Goal: Obtain resource: Download file/media

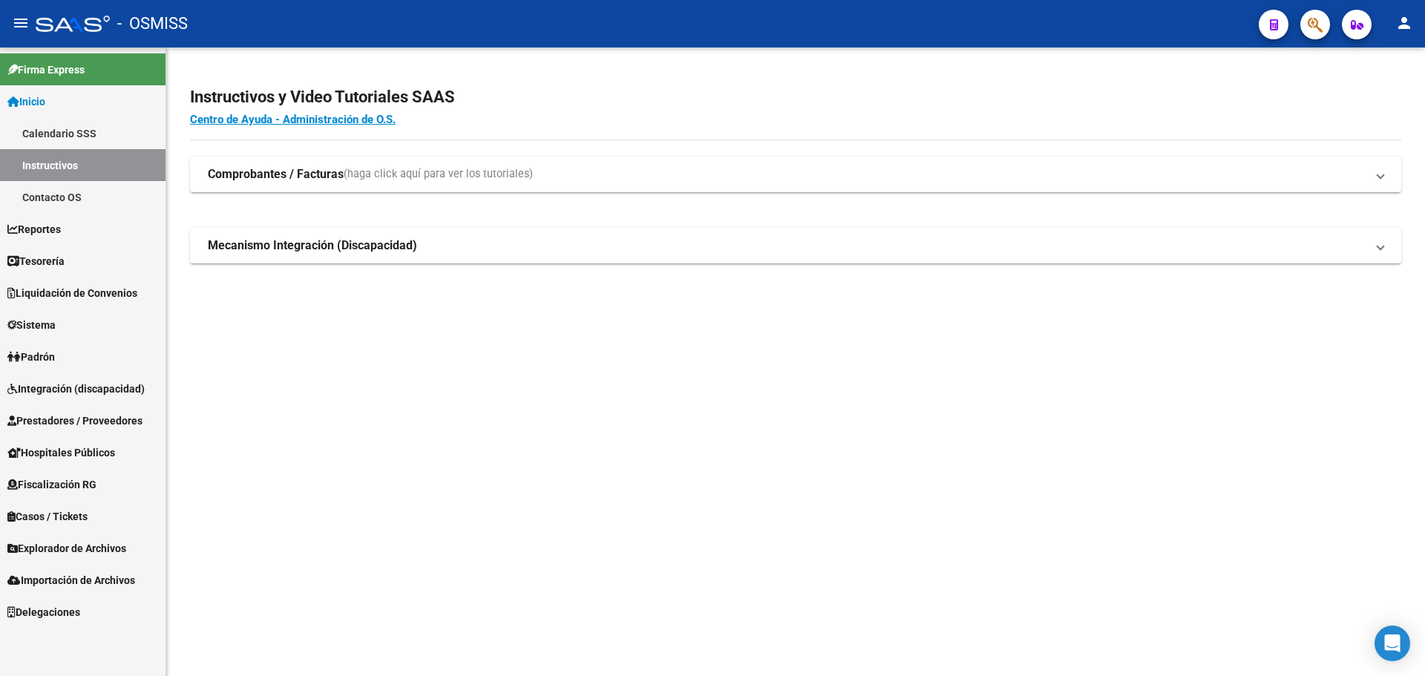
click at [76, 263] on link "Tesorería" at bounding box center [82, 261] width 165 height 32
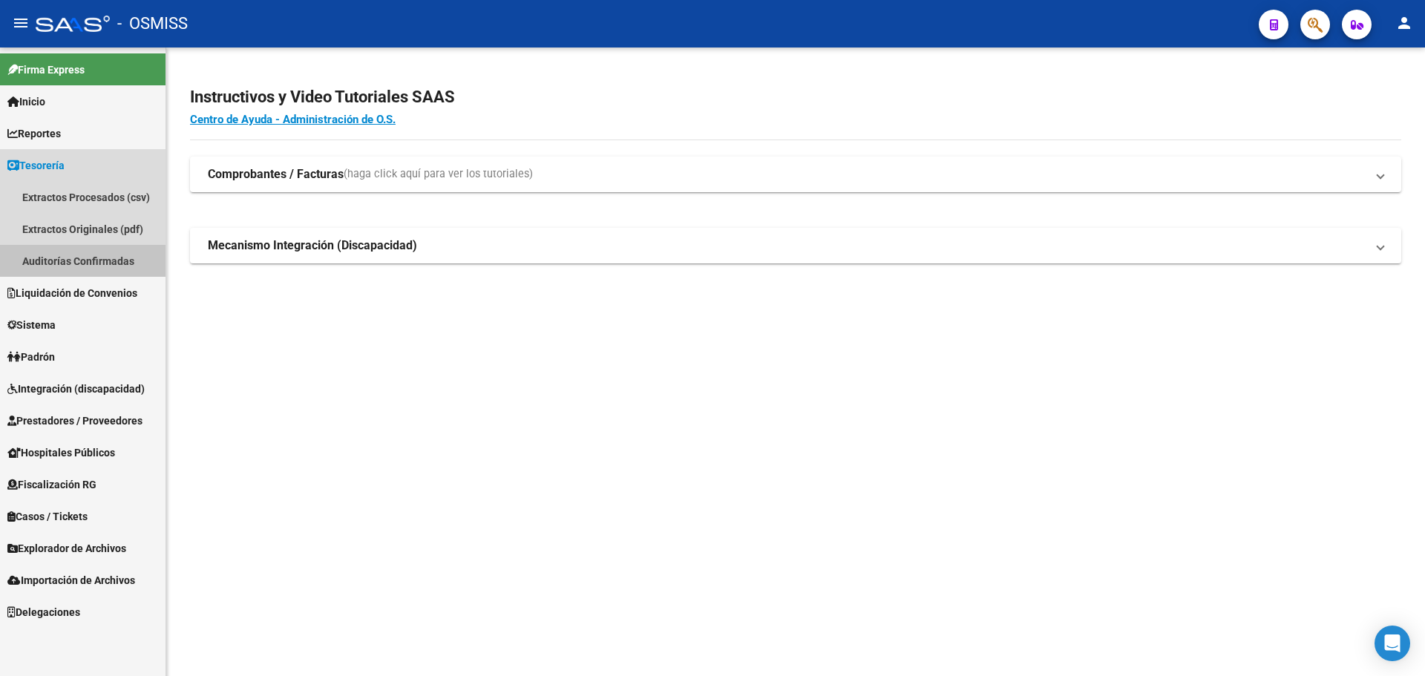
click at [76, 267] on link "Auditorías Confirmadas" at bounding box center [82, 261] width 165 height 32
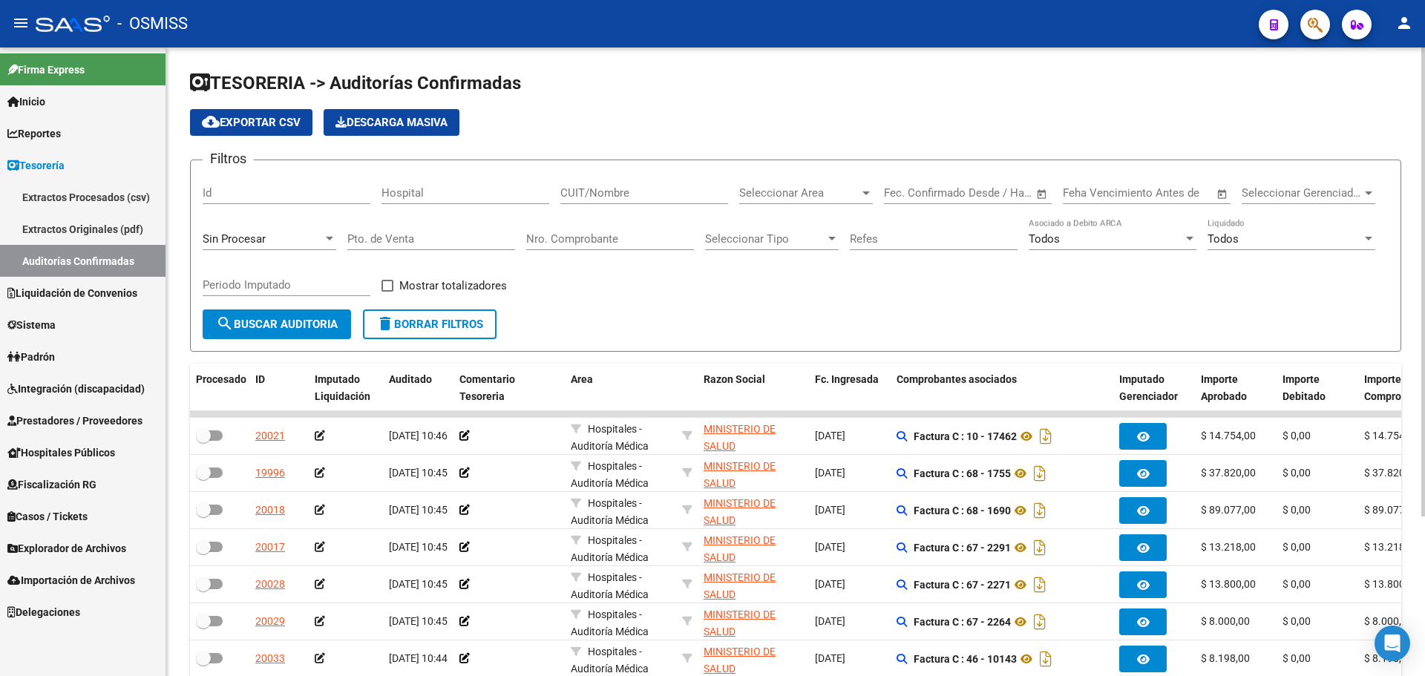
click at [255, 246] on div "Sin Procesar" at bounding box center [270, 234] width 134 height 32
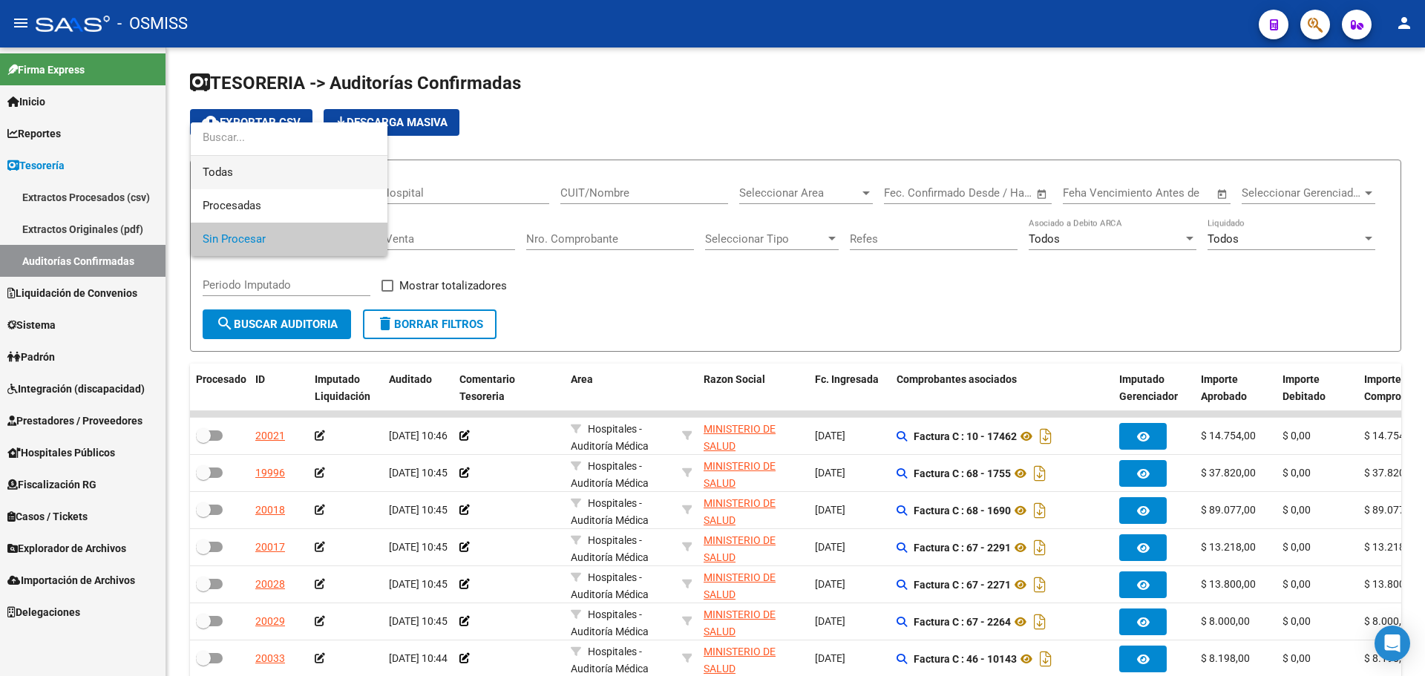
click at [232, 171] on span "Todas" at bounding box center [289, 172] width 173 height 33
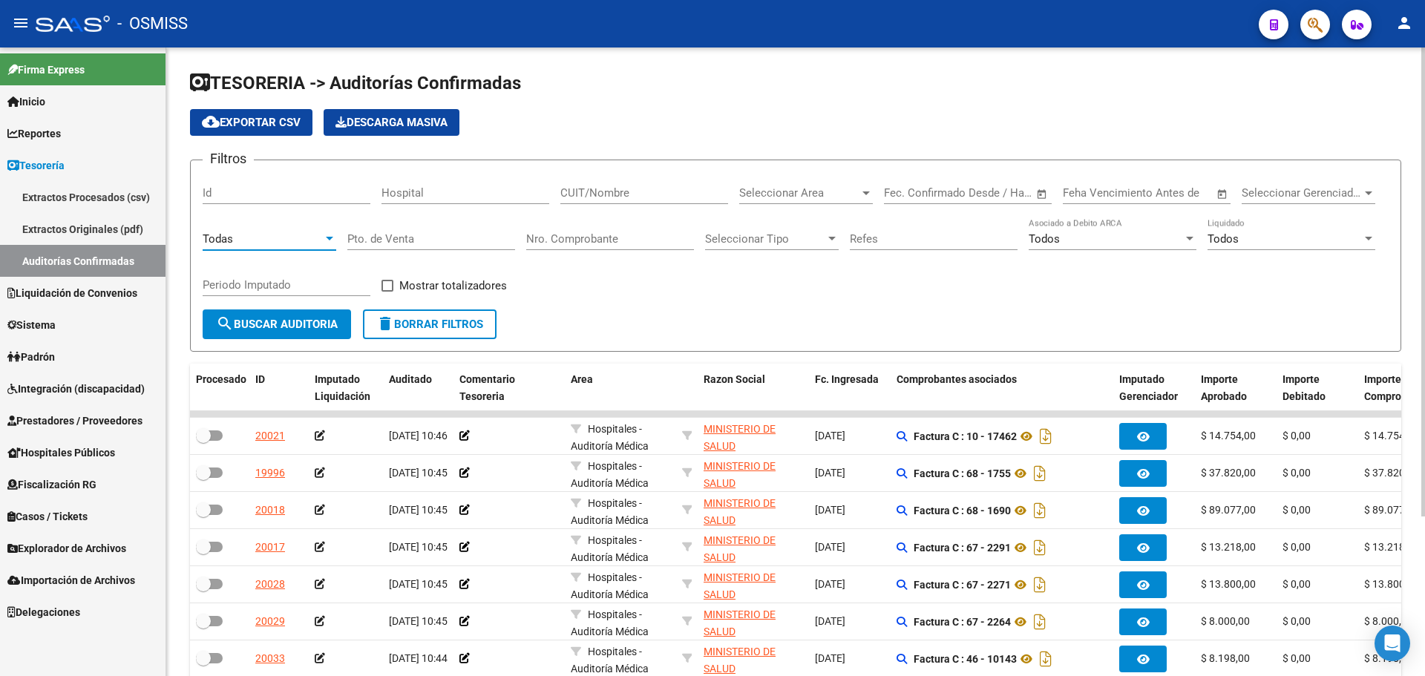
click at [637, 248] on div "Nro. Comprobante" at bounding box center [610, 234] width 168 height 32
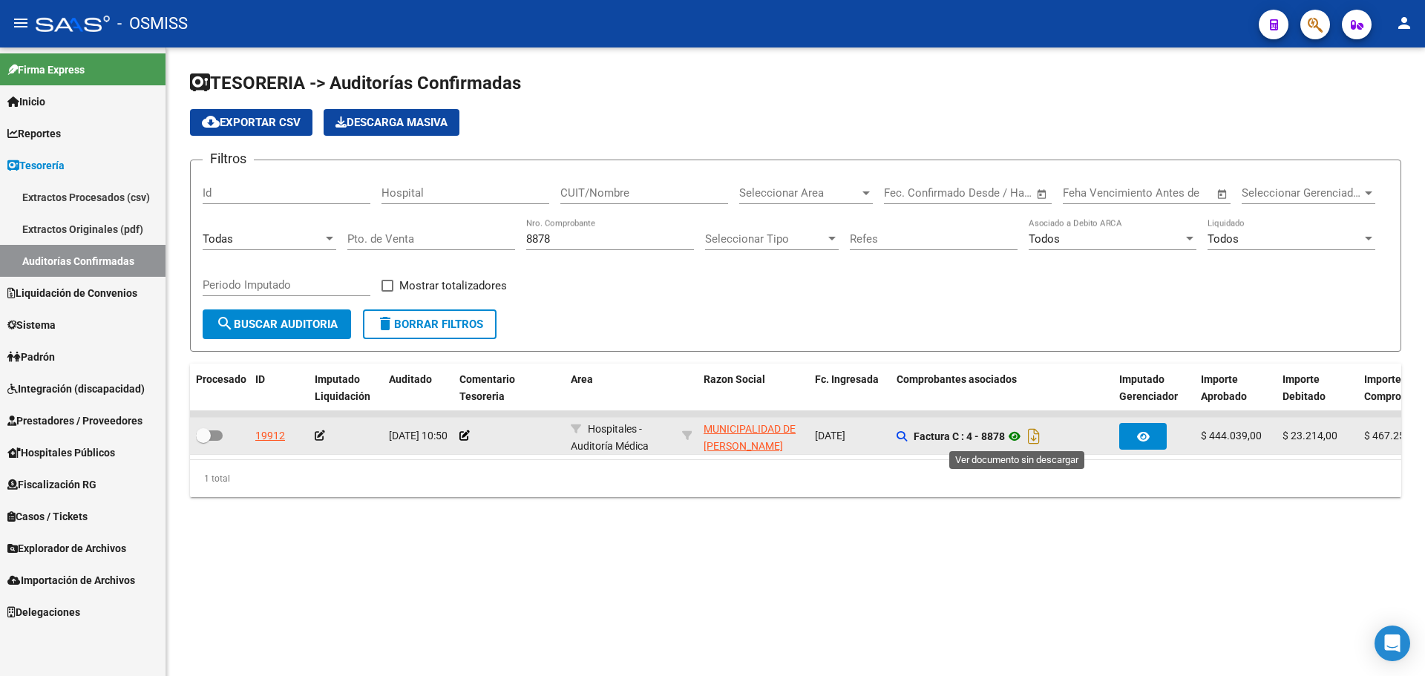
click at [1018, 433] on icon at bounding box center [1014, 436] width 19 height 18
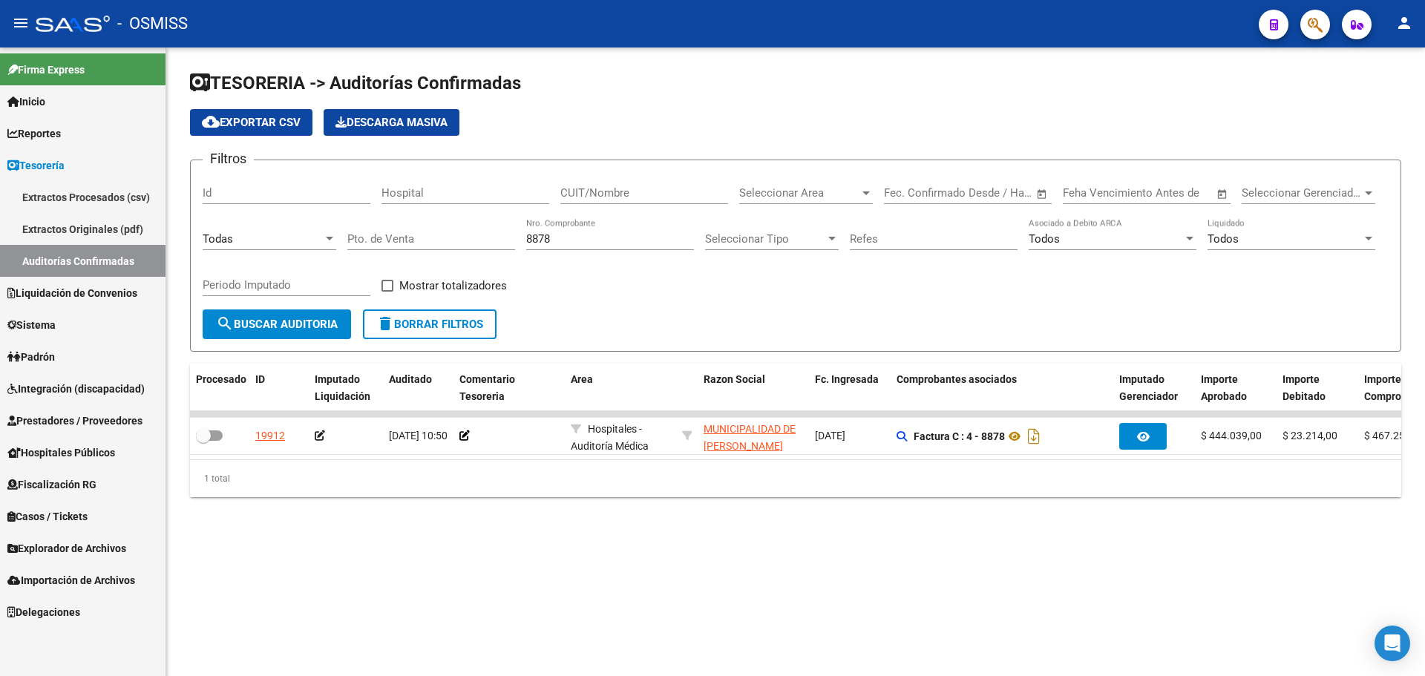
click at [624, 142] on app-list-header "TESORERIA -> Auditorías Confirmadas cloud_download Exportar CSV Descarga Masiva…" at bounding box center [795, 211] width 1211 height 280
drag, startPoint x: 487, startPoint y: 228, endPoint x: 353, endPoint y: 200, distance: 136.4
click at [353, 200] on div "Filtros Id Hospital CUIT/Nombre Seleccionar Area Seleccionar Area Fecha inicio …" at bounding box center [796, 240] width 1186 height 137
type input "1508"
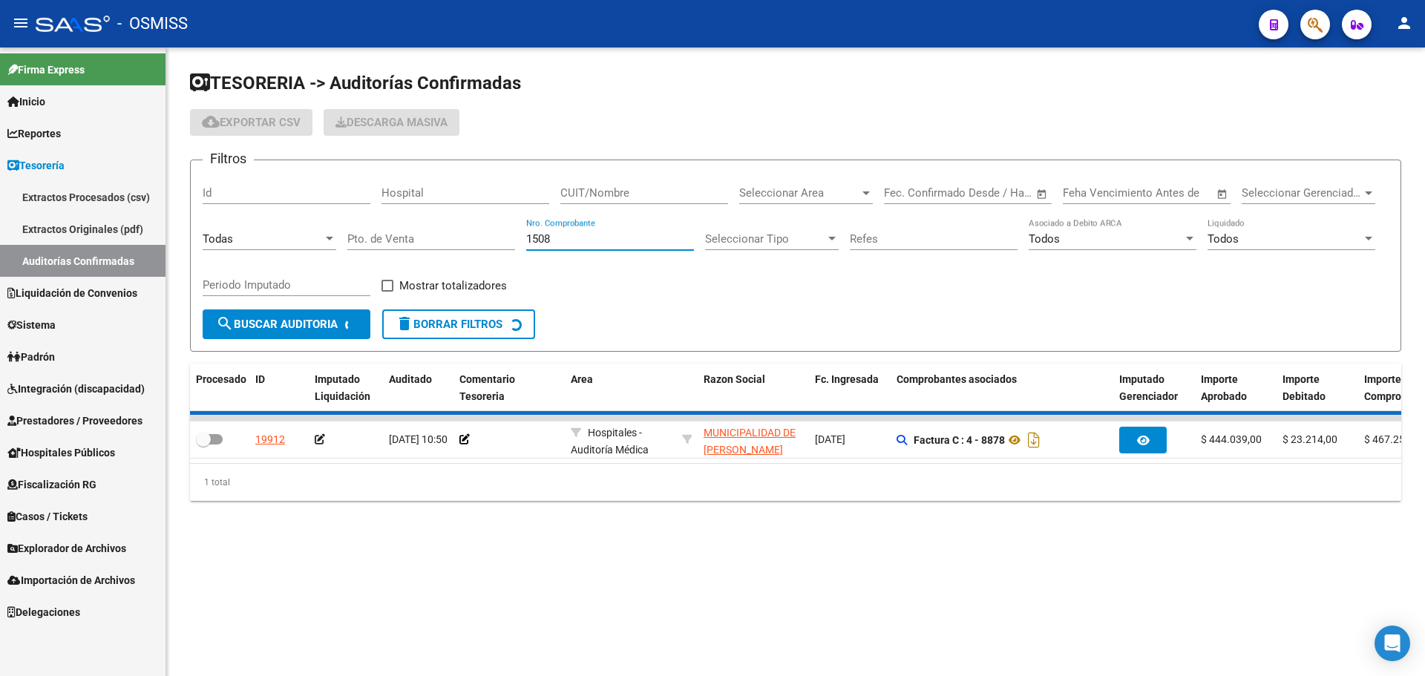
checkbox input "true"
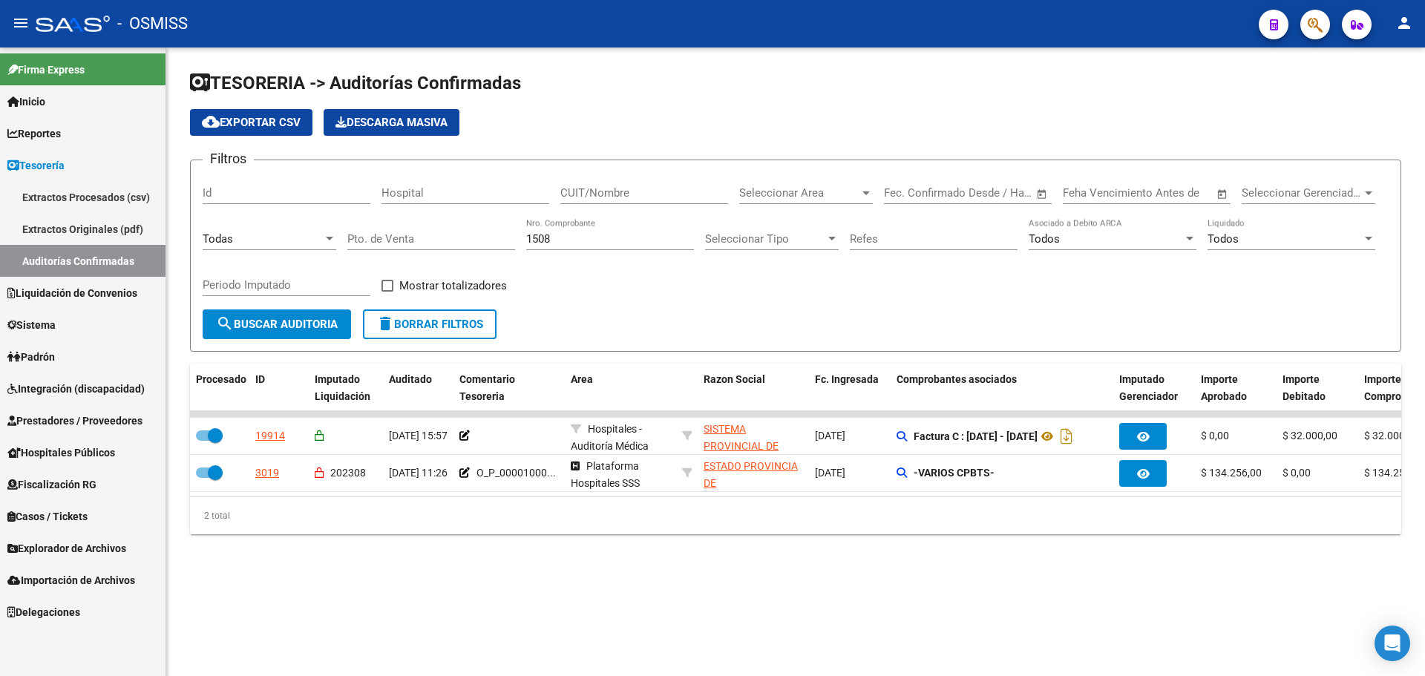
click at [335, 606] on mat-sidenav-content "TESORERIA -> Auditorías Confirmadas cloud_download Exportar CSV Descarga Masiva…" at bounding box center [795, 361] width 1258 height 628
drag, startPoint x: 594, startPoint y: 234, endPoint x: 206, endPoint y: 191, distance: 391.3
click at [206, 191] on div "Filtros Id Hospital CUIT/Nombre Seleccionar Area Seleccionar Area Fecha inicio …" at bounding box center [796, 240] width 1186 height 137
type input "1203"
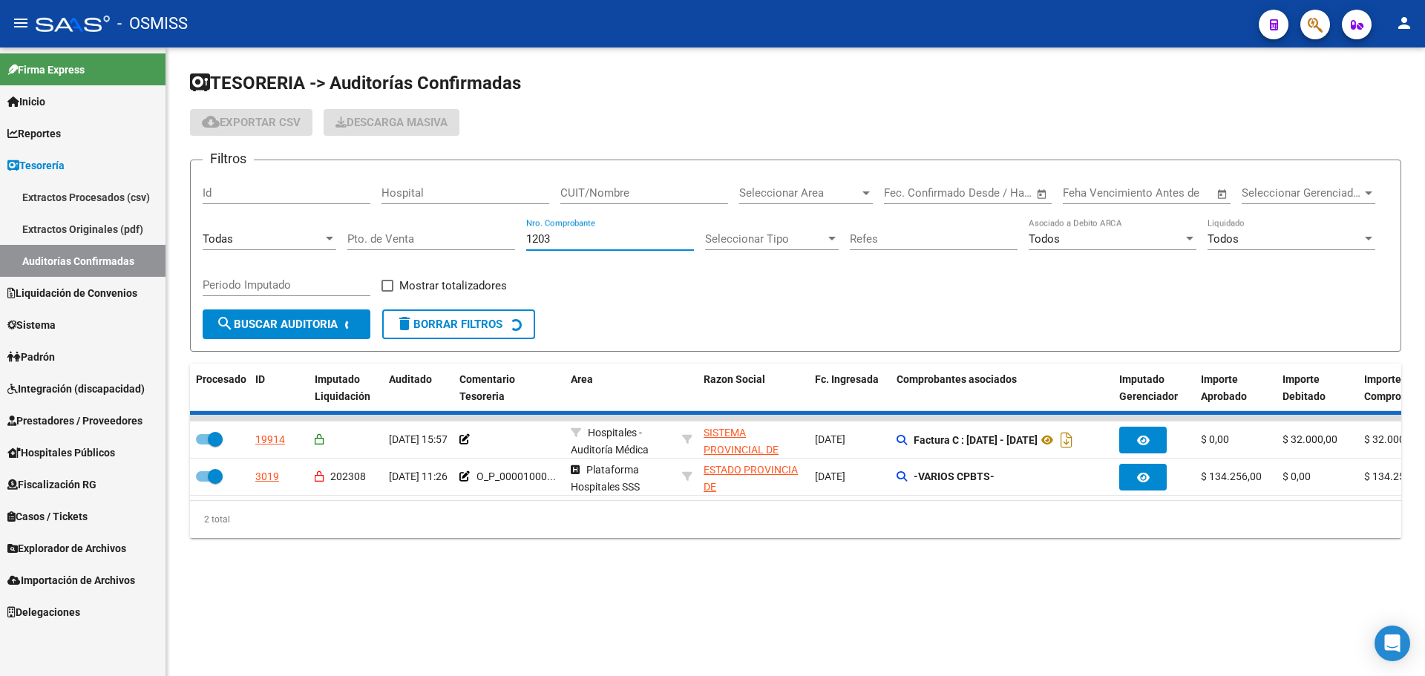
checkbox input "false"
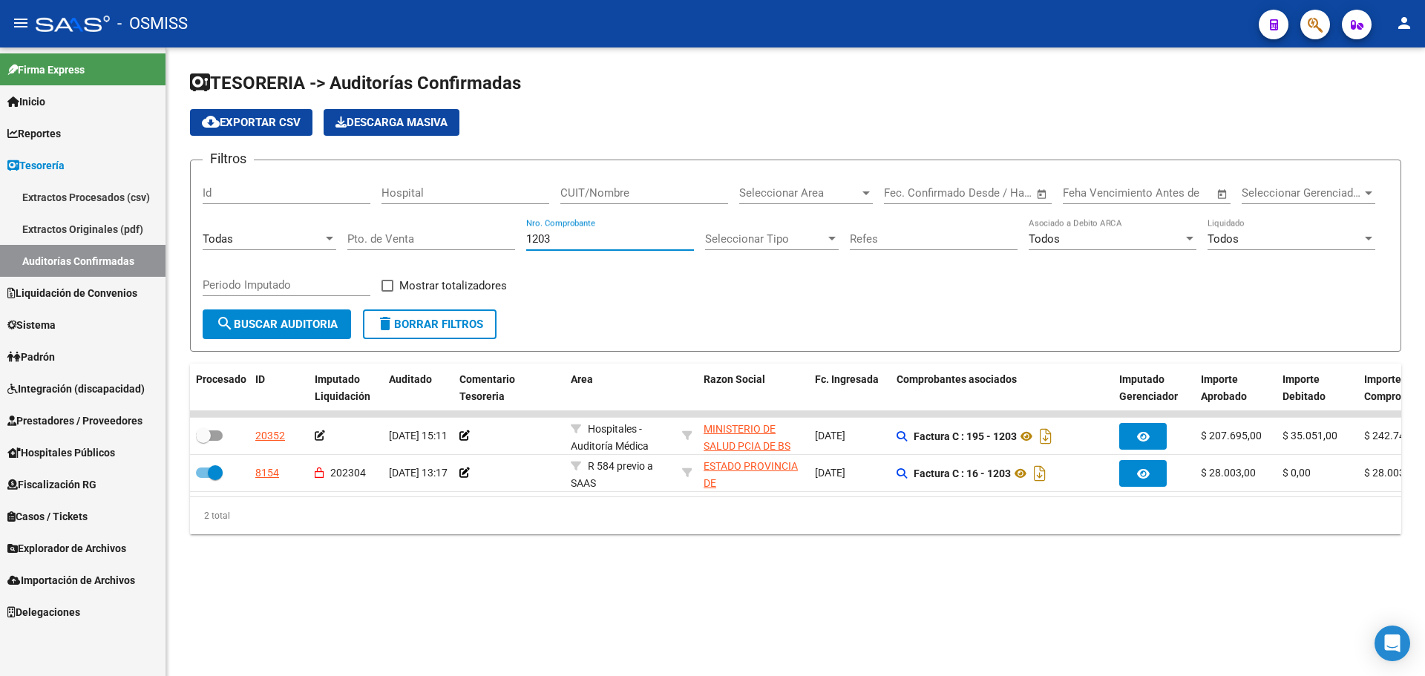
click at [648, 534] on div "2 total" at bounding box center [795, 515] width 1211 height 37
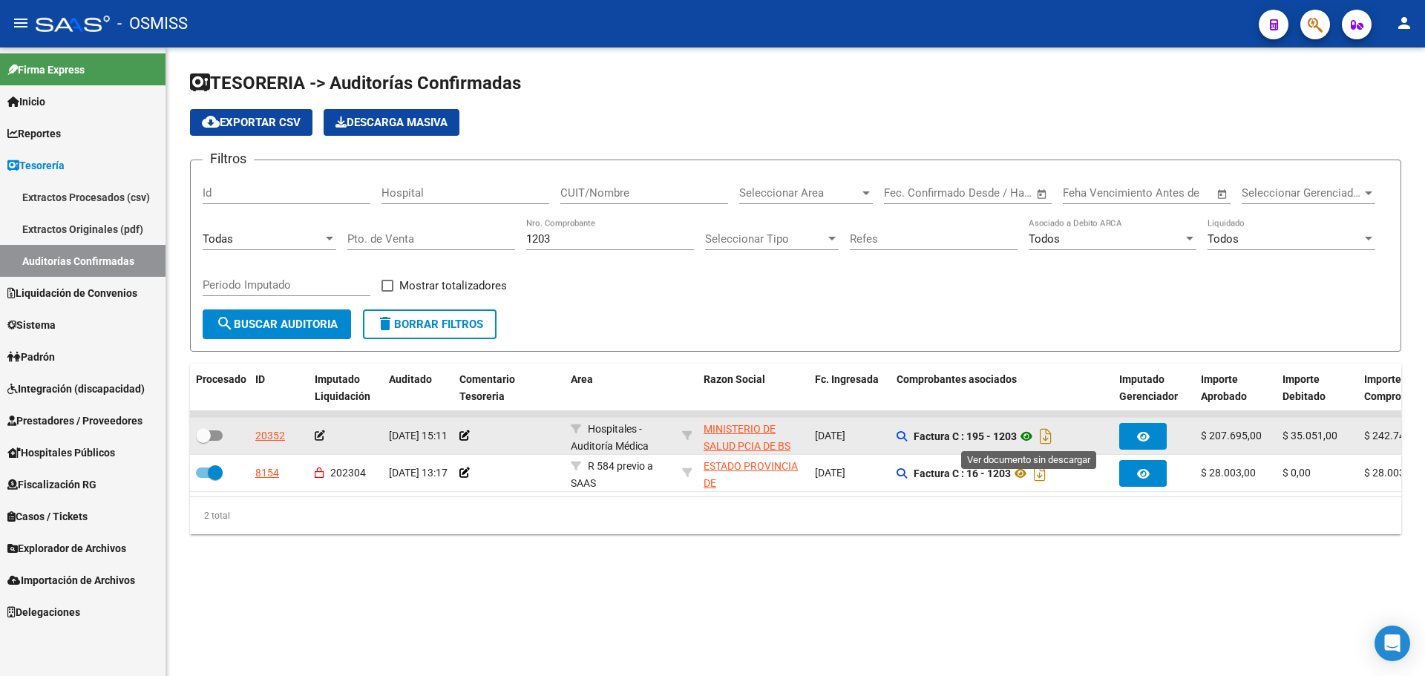
click at [1034, 437] on icon at bounding box center [1026, 436] width 19 height 18
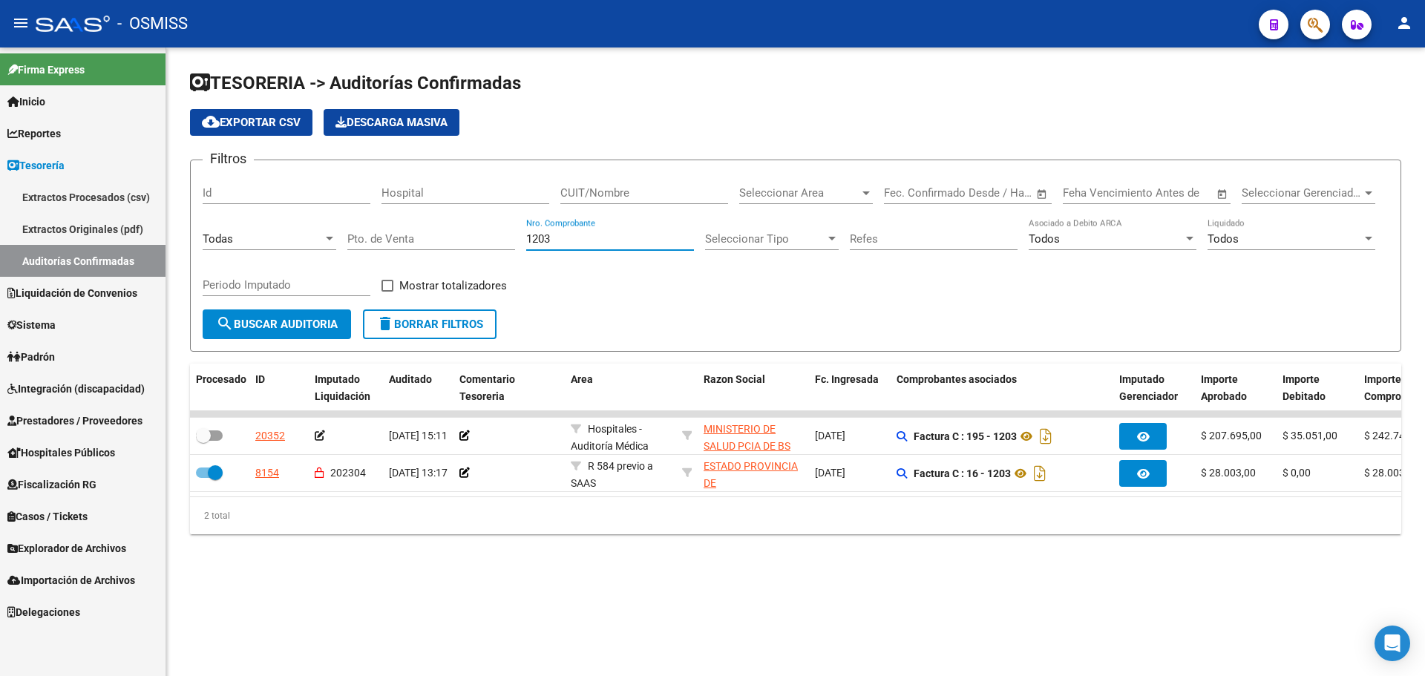
drag, startPoint x: 628, startPoint y: 241, endPoint x: 243, endPoint y: 186, distance: 389.8
click at [243, 186] on div "Filtros Id Hospital CUIT/Nombre Seleccionar Area Seleccionar Area Fecha inicio …" at bounding box center [796, 240] width 1186 height 137
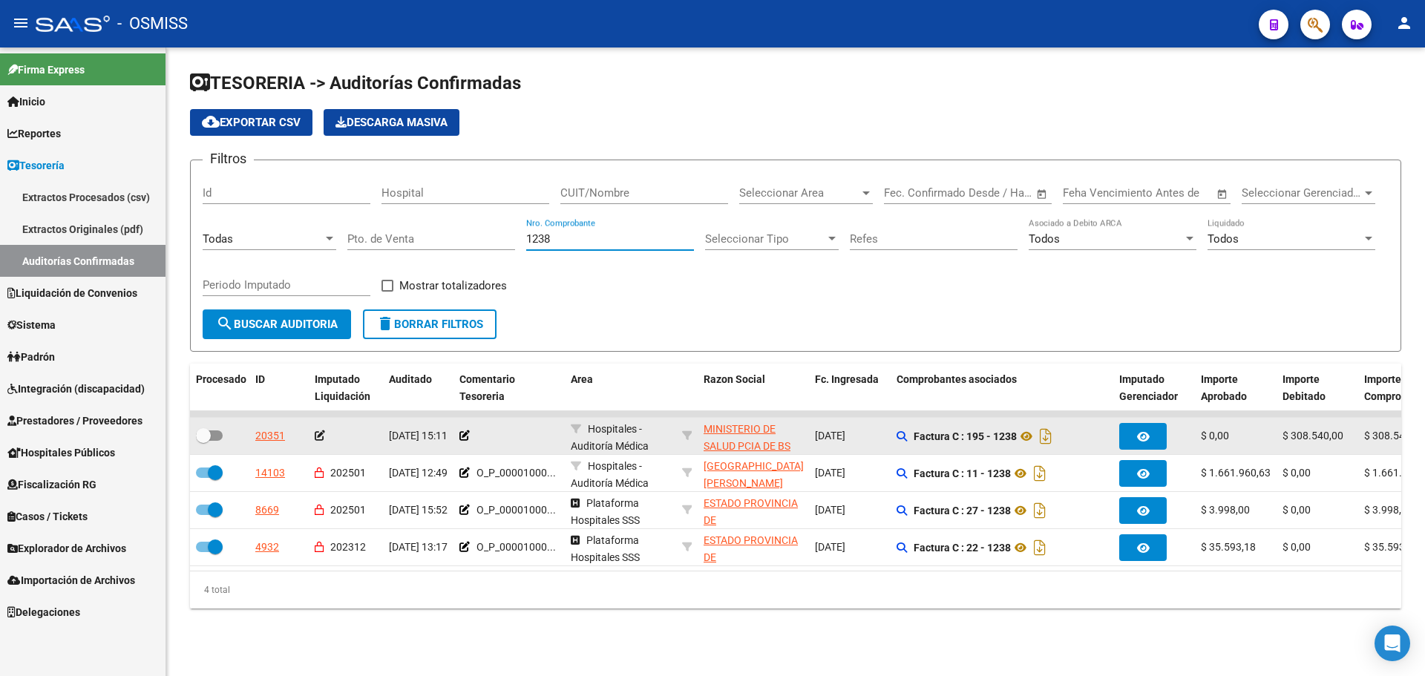
type input "1238"
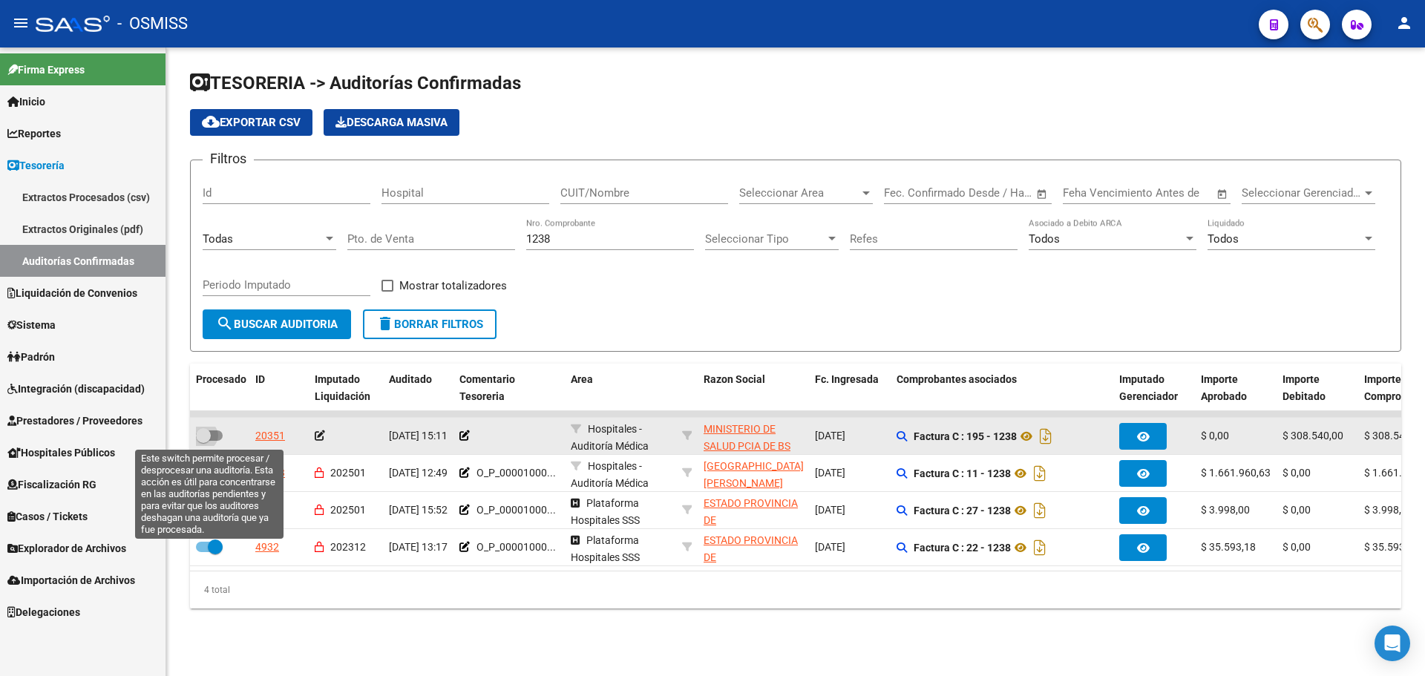
click at [216, 437] on span at bounding box center [209, 435] width 27 height 10
click at [203, 441] on input "checkbox" at bounding box center [203, 441] width 1 height 1
checkbox input "true"
